Goal: Ask a question: Seek information or help from site administrators or community

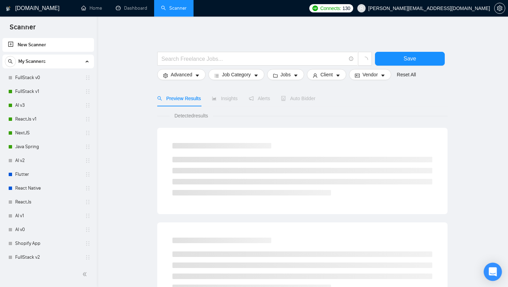
click at [488, 270] on div "Open Intercom Messenger" at bounding box center [492, 272] width 18 height 18
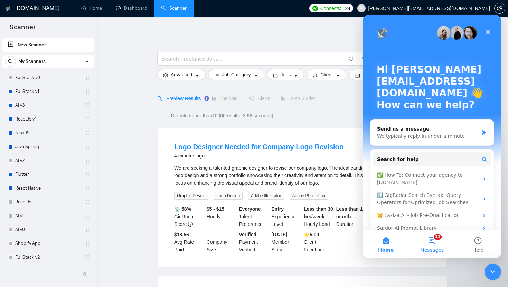
click at [431, 242] on button "11 Messages" at bounding box center [431, 244] width 46 height 28
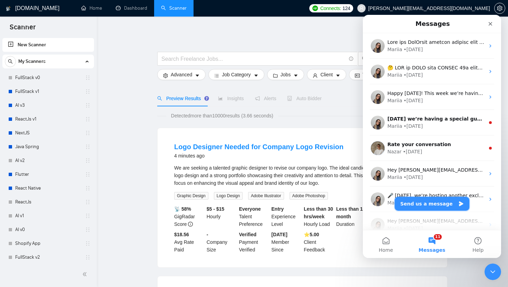
click at [436, 203] on button "Send us a message" at bounding box center [431, 204] width 75 height 14
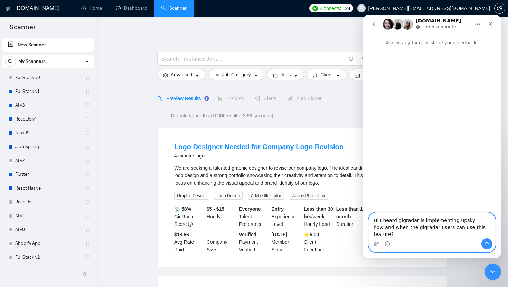
click at [442, 220] on textarea "Hi I heard gigradar is implementing upsky how and when the gigradar users can u…" at bounding box center [431, 226] width 126 height 26
type textarea "Hi I heard gigradar is integrating upsky how and when the gigradar users can us…"
click at [486, 240] on button "Send a message…" at bounding box center [486, 243] width 11 height 11
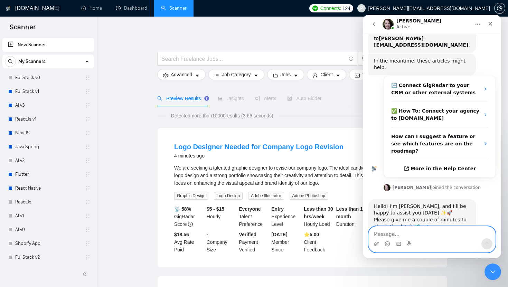
scroll to position [79, 0]
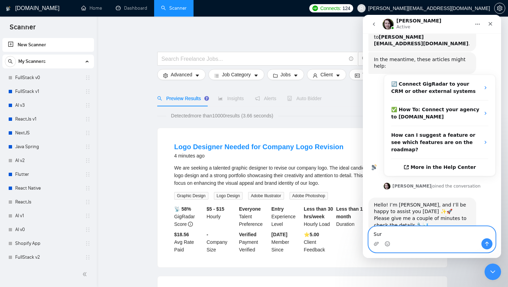
type textarea "Sure"
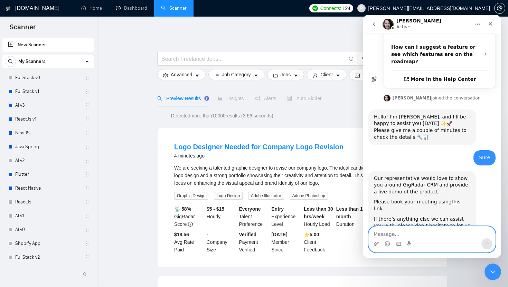
scroll to position [168, 0]
click at [451, 199] on link "this link." at bounding box center [417, 205] width 86 height 12
click at [421, 236] on textarea "Message…" at bounding box center [431, 233] width 126 height 12
type textarea "thank you"
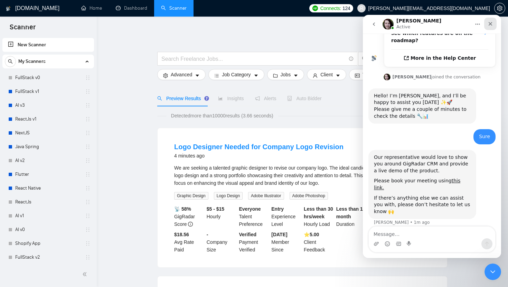
click at [489, 22] on icon "Close" at bounding box center [490, 24] width 6 height 6
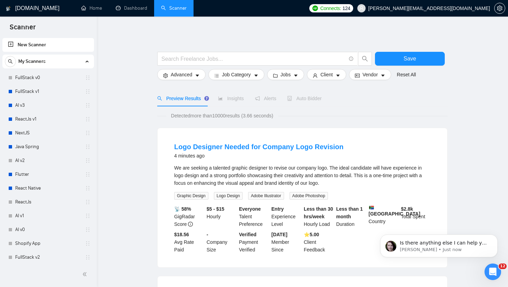
scroll to position [209, 0]
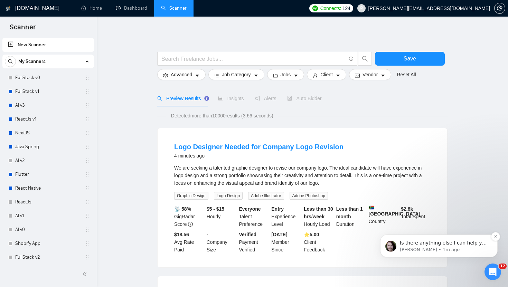
click at [432, 253] on div "Is there anything else I can help you with? [GEOGRAPHIC_DATA] • 1m ago" at bounding box center [438, 245] width 117 height 23
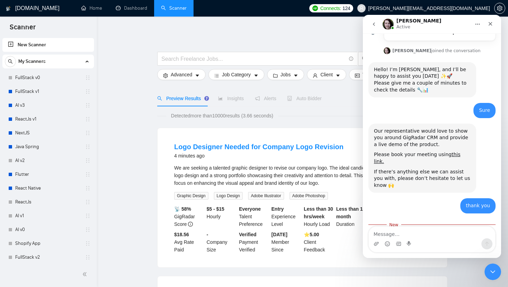
scroll to position [221, 0]
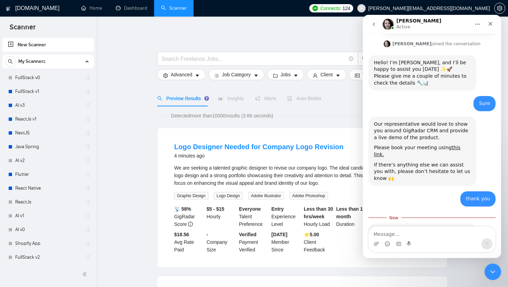
click at [414, 234] on textarea "Message…" at bounding box center [431, 233] width 126 height 12
type textarea "no thank you"
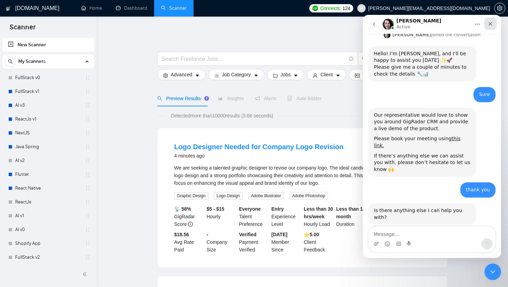
click at [491, 26] on icon "Close" at bounding box center [490, 24] width 6 height 6
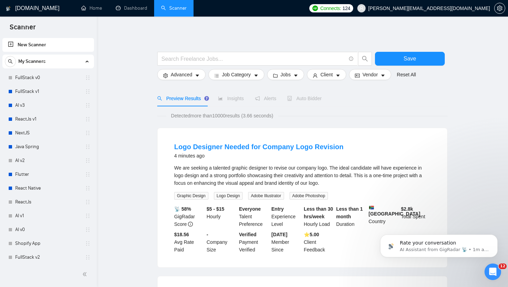
scroll to position [285, 0]
click at [501, 8] on icon "setting" at bounding box center [500, 9] width 6 height 6
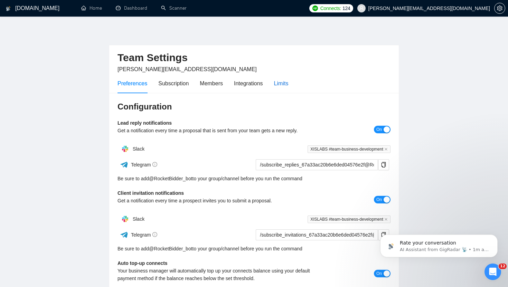
click at [280, 84] on div "Limits" at bounding box center [281, 83] width 15 height 9
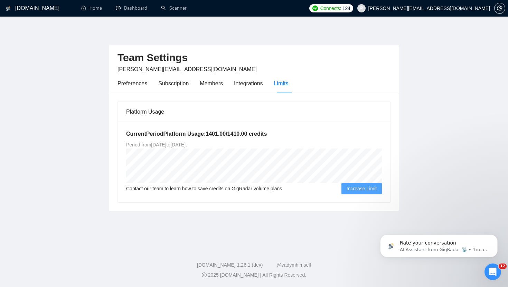
click at [350, 186] on span "Increase Limit" at bounding box center [361, 189] width 30 height 8
click at [494, 237] on icon "Dismiss notification" at bounding box center [495, 236] width 2 height 2
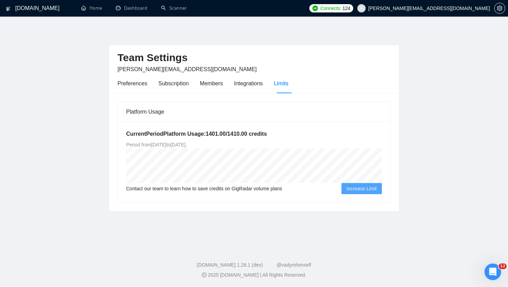
click at [364, 188] on span "Increase Limit" at bounding box center [361, 189] width 30 height 8
click at [254, 89] on div "Integrations" at bounding box center [248, 84] width 29 height 20
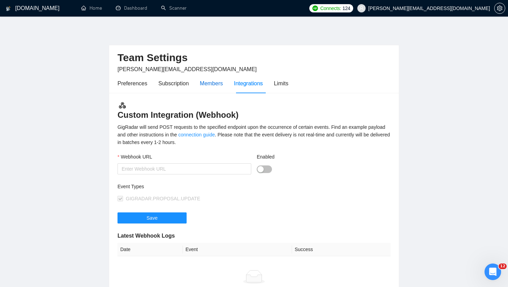
click at [215, 82] on div "Members" at bounding box center [211, 83] width 23 height 9
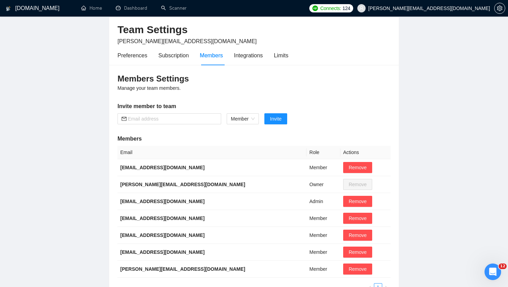
scroll to position [2, 0]
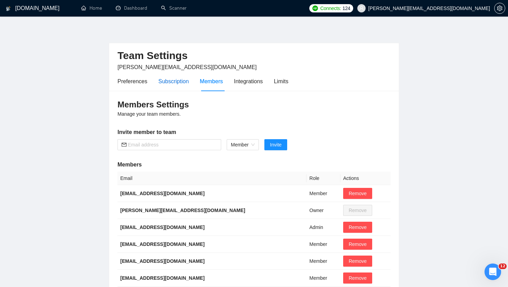
click at [185, 84] on div "Subscription" at bounding box center [173, 81] width 30 height 9
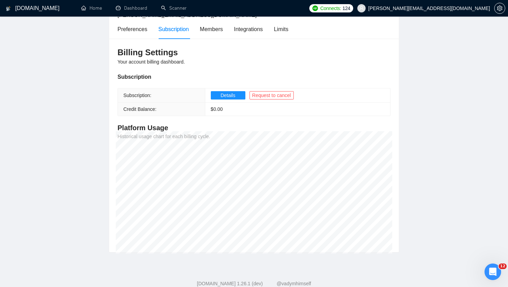
scroll to position [57, 0]
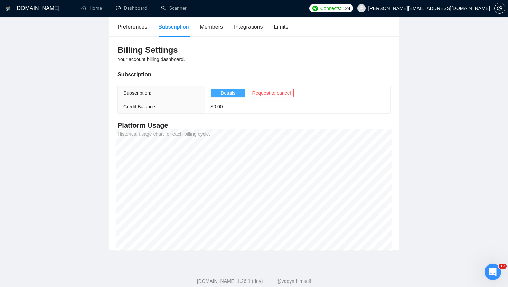
click at [226, 95] on span "Details" at bounding box center [227, 93] width 15 height 8
